Goal: Task Accomplishment & Management: Complete application form

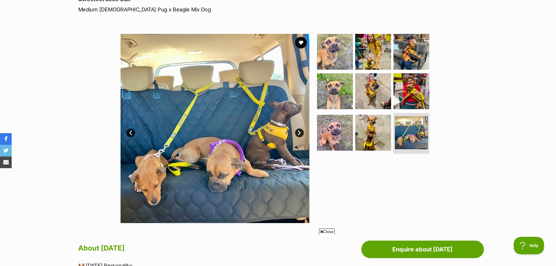
scroll to position [58, 0]
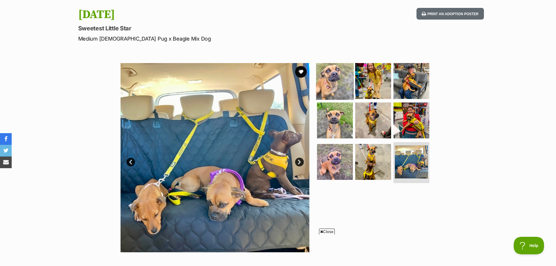
click at [338, 76] on img at bounding box center [335, 81] width 38 height 38
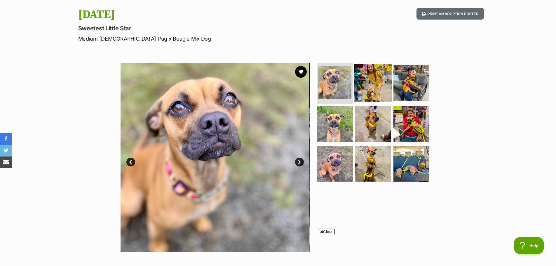
click at [371, 81] on img at bounding box center [373, 83] width 38 height 38
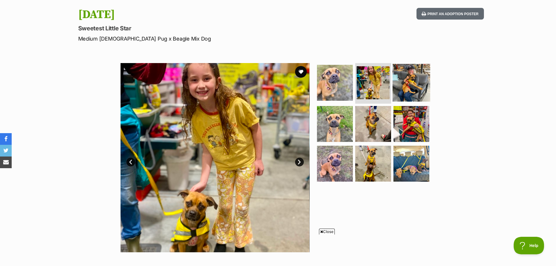
click at [406, 85] on img at bounding box center [412, 83] width 38 height 38
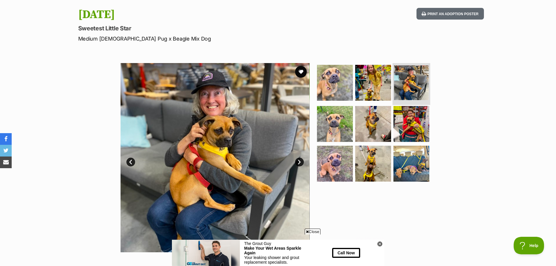
scroll to position [0, 0]
click at [337, 123] on img at bounding box center [335, 124] width 38 height 38
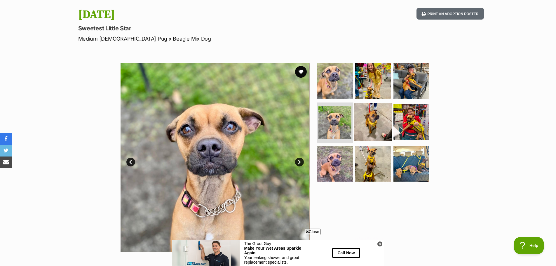
click at [371, 117] on img at bounding box center [373, 122] width 38 height 38
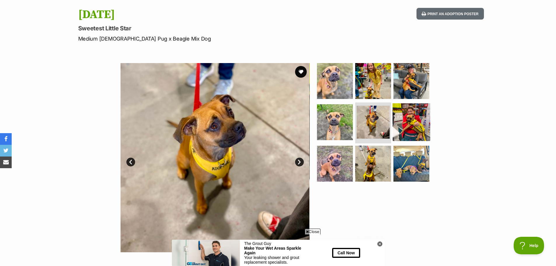
click at [408, 122] on img at bounding box center [412, 122] width 38 height 38
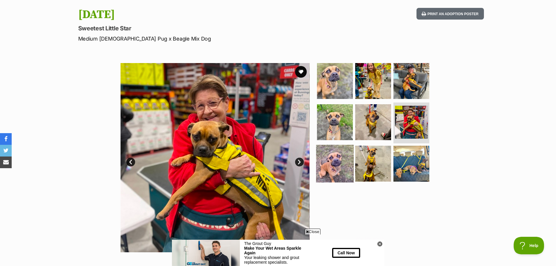
click at [340, 167] on img at bounding box center [335, 164] width 38 height 38
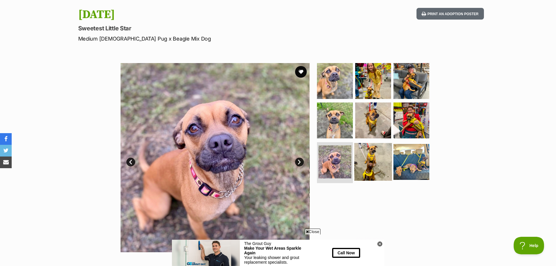
click at [369, 161] on img at bounding box center [373, 162] width 38 height 38
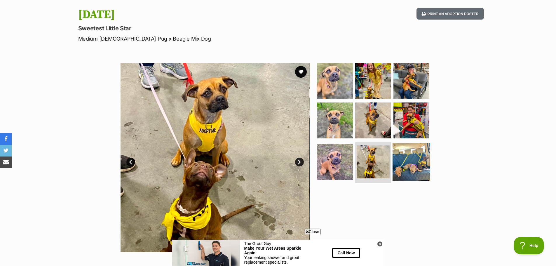
click at [402, 164] on img at bounding box center [412, 162] width 38 height 38
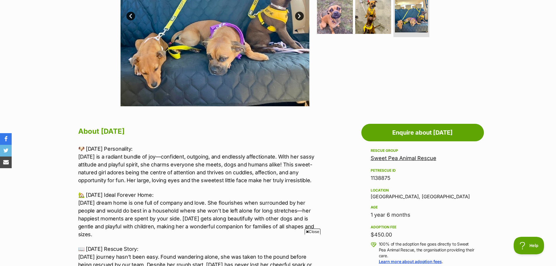
click at [392, 157] on link "Sweet Pea Animal Rescue" at bounding box center [404, 158] width 66 height 6
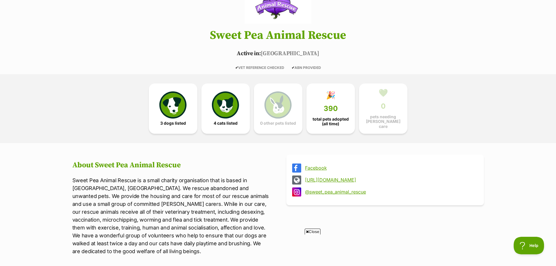
scroll to position [117, 0]
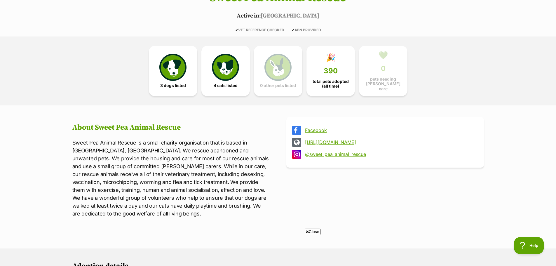
click at [313, 128] on link "Facebook" at bounding box center [390, 130] width 171 height 5
click at [338, 140] on link "https://www.sweetpeaanimalrescue.com.au/" at bounding box center [390, 142] width 171 height 5
click at [333, 152] on link "@sweet_pea_animal_rescue" at bounding box center [390, 154] width 171 height 5
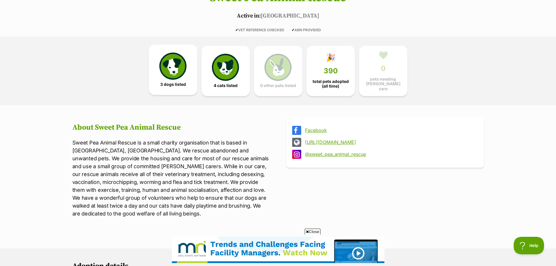
click at [175, 67] on img at bounding box center [172, 66] width 27 height 27
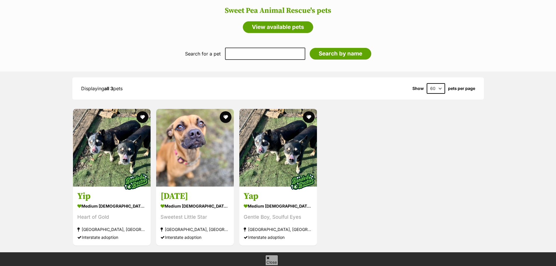
scroll to position [484, 0]
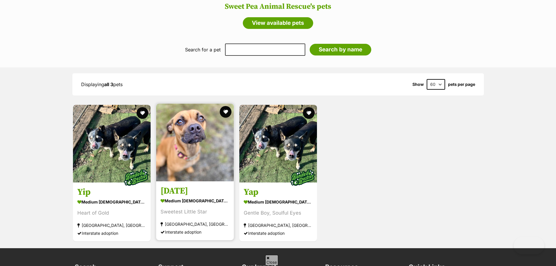
click at [192, 131] on img at bounding box center [195, 143] width 78 height 78
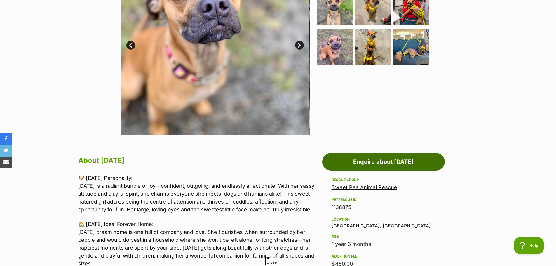
click at [376, 156] on link "Enquire about [DATE]" at bounding box center [383, 162] width 123 height 18
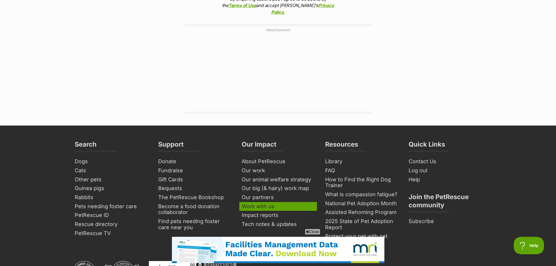
scroll to position [701, 0]
